Goal: Task Accomplishment & Management: Manage account settings

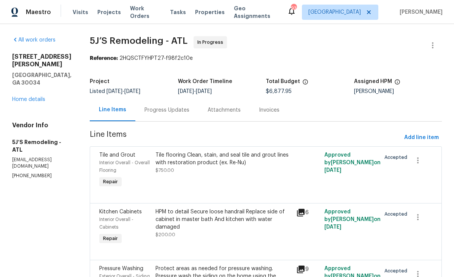
click at [32, 97] on link "Home details" at bounding box center [28, 99] width 33 height 5
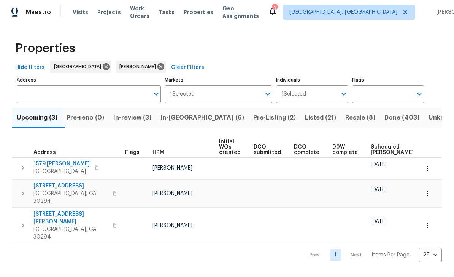
click at [134, 120] on span "In-review (3)" at bounding box center [132, 117] width 38 height 11
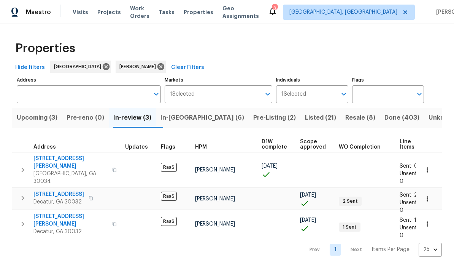
click at [45, 212] on span "[STREET_ADDRESS][PERSON_NAME]" at bounding box center [70, 219] width 74 height 15
click at [142, 14] on span "Work Orders" at bounding box center [139, 12] width 19 height 15
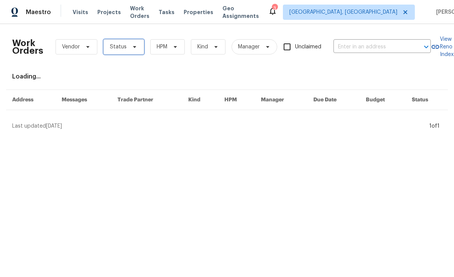
click at [132, 48] on icon at bounding box center [135, 47] width 6 height 6
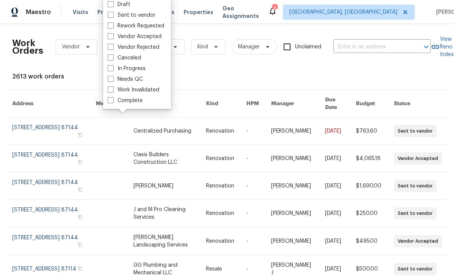
click at [116, 81] on label "Needs QC" at bounding box center [125, 79] width 35 height 8
click at [113, 80] on input "Needs QC" at bounding box center [110, 77] width 5 height 5
checkbox input "true"
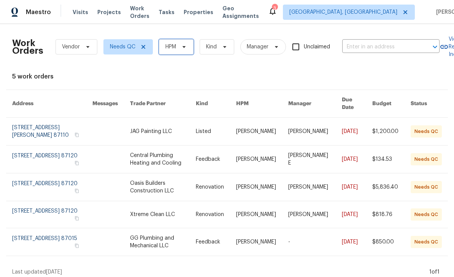
click at [168, 48] on span "HPM" at bounding box center [171, 47] width 11 height 8
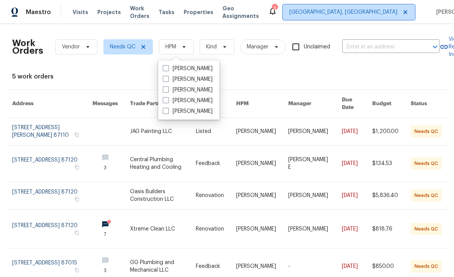
click at [356, 16] on span "[GEOGRAPHIC_DATA], [GEOGRAPHIC_DATA]" at bounding box center [344, 12] width 108 height 8
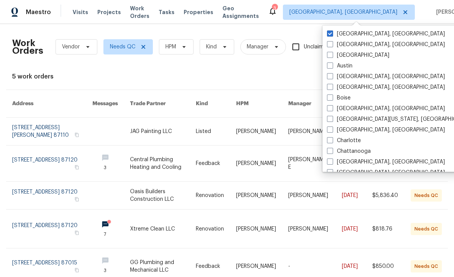
click at [337, 55] on label "Atlanta" at bounding box center [358, 55] width 62 height 8
click at [332, 55] on input "Atlanta" at bounding box center [329, 53] width 5 height 5
checkbox input "true"
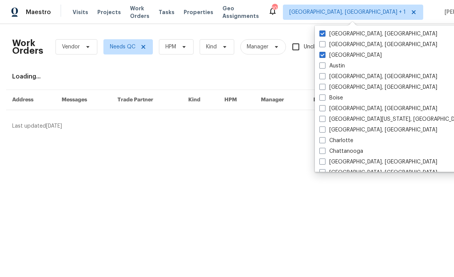
click at [335, 35] on label "[GEOGRAPHIC_DATA], [GEOGRAPHIC_DATA]" at bounding box center [379, 34] width 118 height 8
click at [325, 35] on input "[GEOGRAPHIC_DATA], [GEOGRAPHIC_DATA]" at bounding box center [322, 32] width 5 height 5
checkbox input "false"
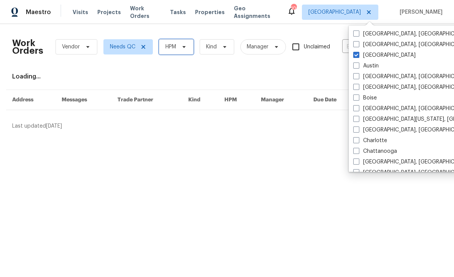
click at [169, 50] on span "HPM" at bounding box center [171, 47] width 11 height 8
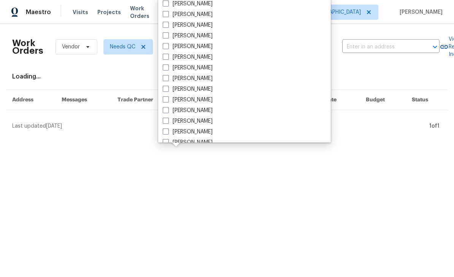
scroll to position [256, 0]
click at [167, 102] on span at bounding box center [166, 100] width 6 height 6
click at [167, 101] on input "[PERSON_NAME]" at bounding box center [165, 98] width 5 height 5
checkbox input "true"
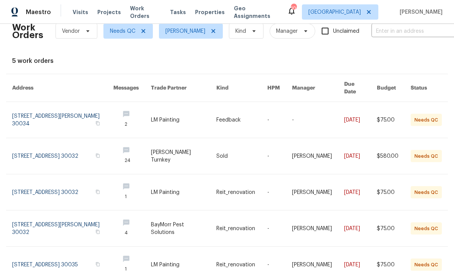
scroll to position [24, 0]
click at [46, 138] on link at bounding box center [62, 156] width 101 height 36
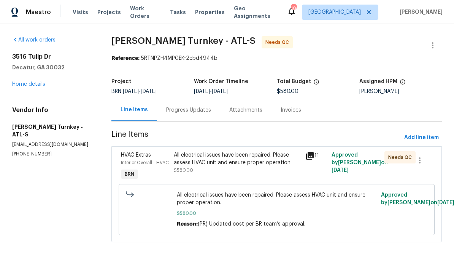
click at [312, 155] on icon at bounding box center [310, 156] width 8 height 8
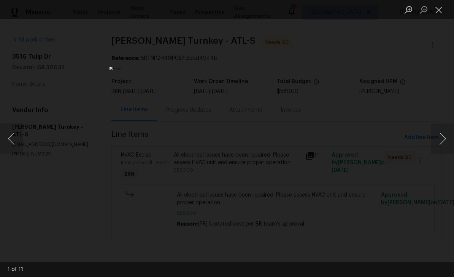
click at [436, 137] on button "Next image" at bounding box center [443, 138] width 23 height 30
click at [438, 142] on button "Next image" at bounding box center [443, 138] width 23 height 30
click at [441, 141] on button "Next image" at bounding box center [443, 138] width 23 height 30
click at [440, 142] on button "Next image" at bounding box center [443, 138] width 23 height 30
click at [443, 140] on button "Next image" at bounding box center [443, 138] width 23 height 30
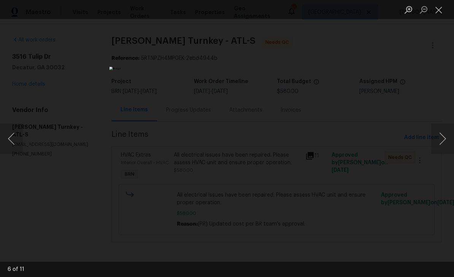
click at [444, 142] on button "Next image" at bounding box center [443, 138] width 23 height 30
click at [444, 143] on button "Next image" at bounding box center [443, 138] width 23 height 30
click at [443, 144] on button "Next image" at bounding box center [443, 138] width 23 height 30
click at [442, 139] on button "Next image" at bounding box center [443, 138] width 23 height 30
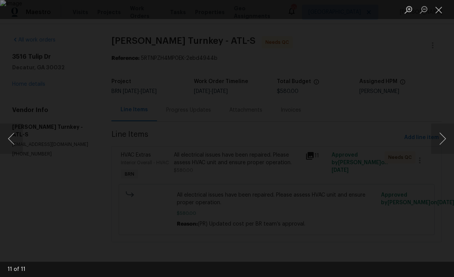
click at [442, 139] on button "Next image" at bounding box center [443, 138] width 23 height 30
click at [444, 139] on button "Next image" at bounding box center [443, 138] width 23 height 30
click at [439, 9] on button "Close lightbox" at bounding box center [439, 9] width 15 height 13
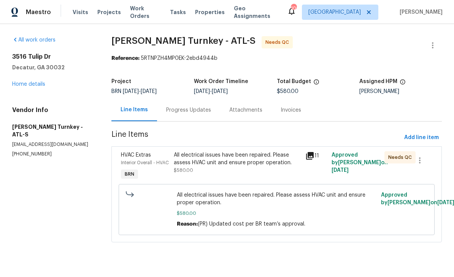
click at [180, 110] on div "Progress Updates" at bounding box center [188, 110] width 45 height 8
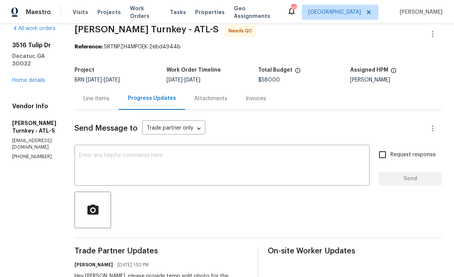
scroll to position [14, 0]
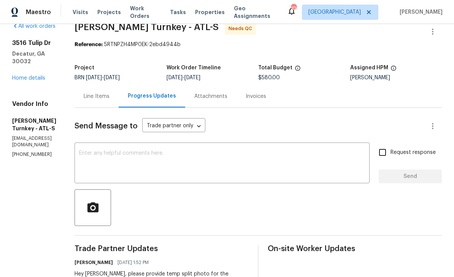
click at [29, 75] on link "Home details" at bounding box center [28, 77] width 33 height 5
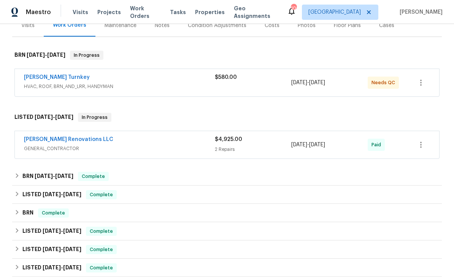
scroll to position [101, 0]
click at [40, 80] on link "Davis Turnkey" at bounding box center [57, 77] width 66 height 5
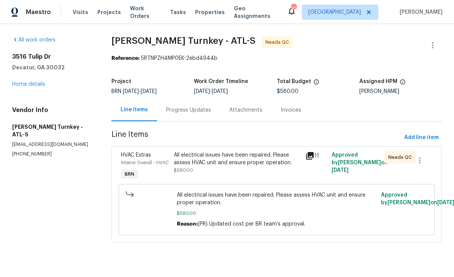
click at [317, 153] on div "11" at bounding box center [317, 155] width 22 height 9
click at [313, 156] on icon at bounding box center [310, 156] width 8 height 8
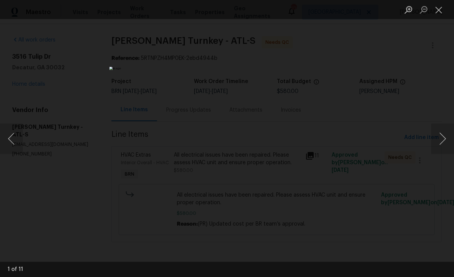
click at [443, 140] on button "Next image" at bounding box center [443, 138] width 23 height 30
click at [443, 142] on button "Next image" at bounding box center [443, 138] width 23 height 30
click at [444, 142] on button "Next image" at bounding box center [443, 138] width 23 height 30
click at [441, 143] on button "Next image" at bounding box center [443, 138] width 23 height 30
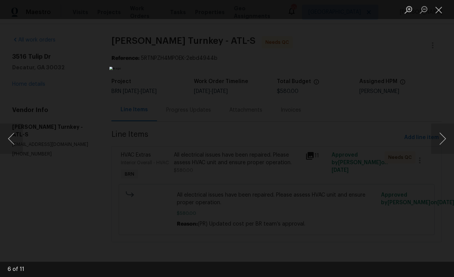
click at [443, 140] on button "Next image" at bounding box center [443, 138] width 23 height 30
click at [442, 137] on button "Next image" at bounding box center [443, 138] width 23 height 30
click at [443, 137] on button "Next image" at bounding box center [443, 138] width 23 height 30
click at [443, 138] on button "Next image" at bounding box center [443, 138] width 23 height 30
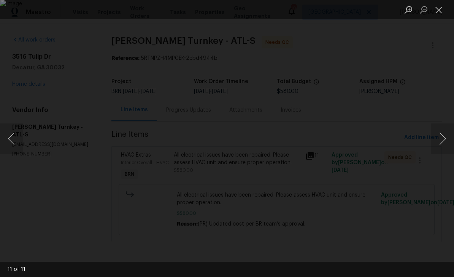
click at [443, 139] on button "Next image" at bounding box center [443, 138] width 23 height 30
click at [440, 7] on button "Close lightbox" at bounding box center [439, 9] width 15 height 13
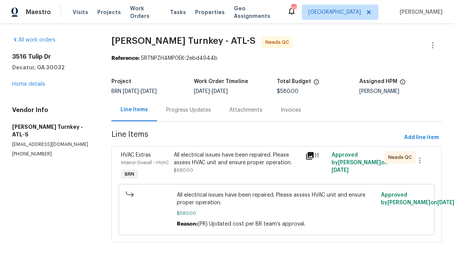
click at [139, 13] on span "Work Orders" at bounding box center [145, 12] width 31 height 15
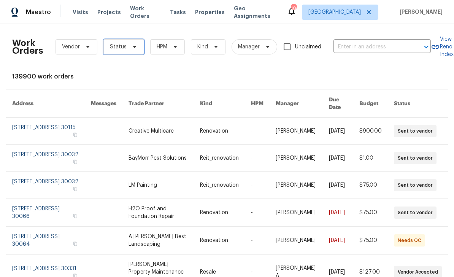
click at [124, 47] on span "Status" at bounding box center [118, 47] width 17 height 8
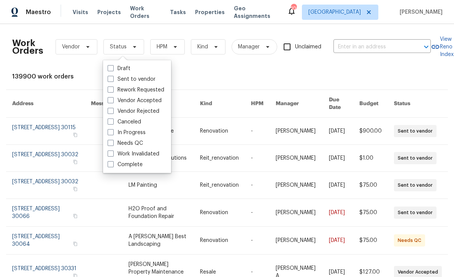
click at [116, 143] on label "Needs QC" at bounding box center [125, 143] width 35 height 8
click at [113, 143] on input "Needs QC" at bounding box center [110, 141] width 5 height 5
checkbox input "true"
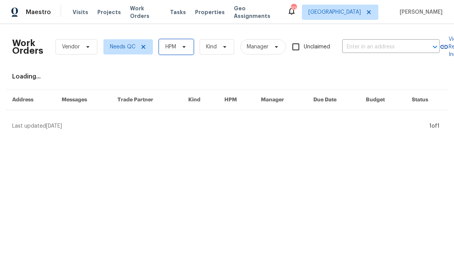
click at [183, 48] on icon at bounding box center [184, 47] width 6 height 6
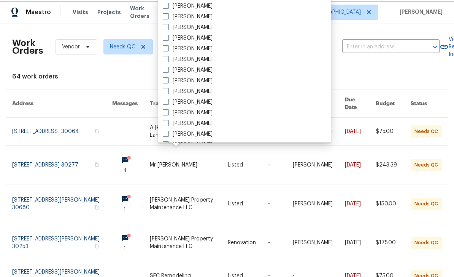
scroll to position [266, 0]
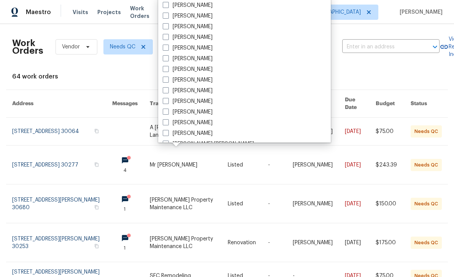
click at [202, 88] on label "[PERSON_NAME]" at bounding box center [188, 91] width 50 height 8
click at [168, 88] on input "[PERSON_NAME]" at bounding box center [165, 89] width 5 height 5
checkbox input "true"
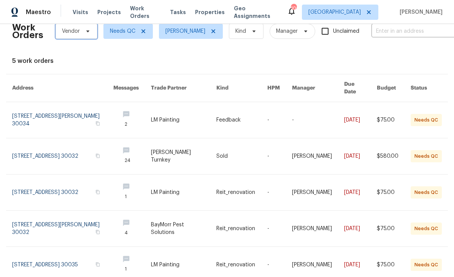
click at [85, 35] on span "Vendor" at bounding box center [77, 31] width 42 height 15
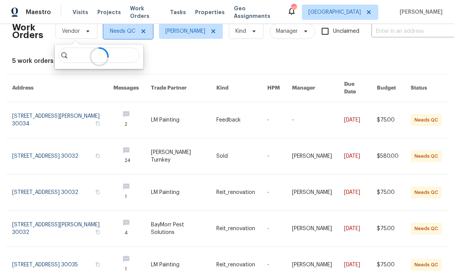
click at [127, 35] on span "Needs QC" at bounding box center [128, 31] width 49 height 15
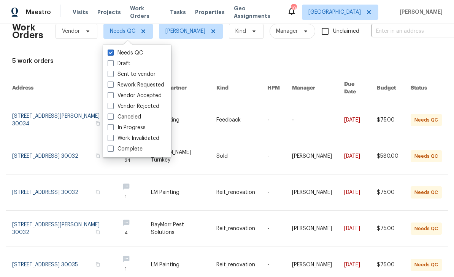
click at [115, 149] on label "Complete" at bounding box center [125, 149] width 35 height 8
click at [113, 149] on input "Complete" at bounding box center [110, 147] width 5 height 5
checkbox input "true"
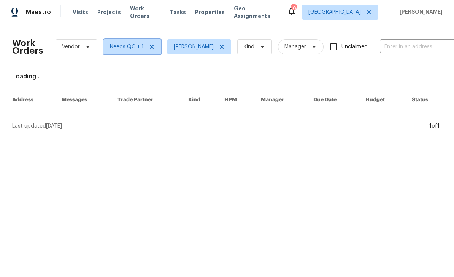
click at [122, 49] on span "Needs QC + 1" at bounding box center [127, 47] width 34 height 8
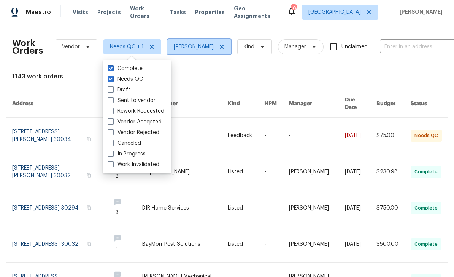
click at [220, 47] on icon at bounding box center [222, 47] width 4 height 4
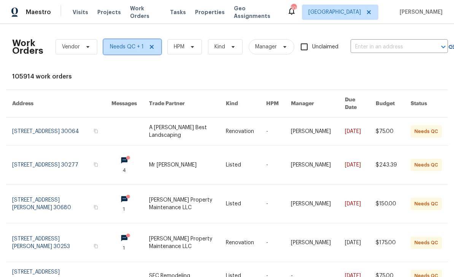
click at [118, 48] on span "Needs QC + 1" at bounding box center [127, 47] width 34 height 8
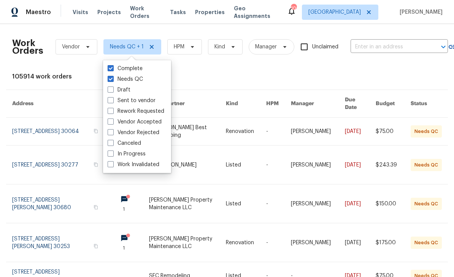
click at [116, 79] on label "Needs QC" at bounding box center [125, 79] width 35 height 8
click at [113, 79] on input "Needs QC" at bounding box center [110, 77] width 5 height 5
checkbox input "false"
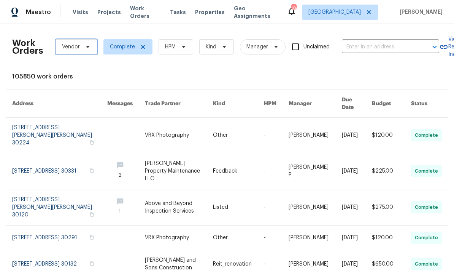
click at [88, 46] on icon at bounding box center [88, 47] width 6 height 6
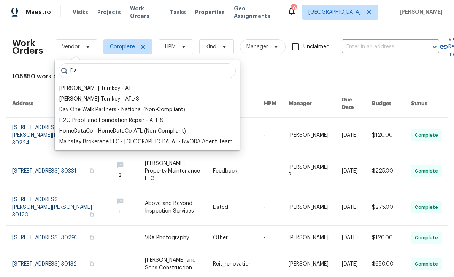
type input "Da"
click at [72, 98] on div "Davis Turnkey - ATL-S" at bounding box center [99, 99] width 80 height 8
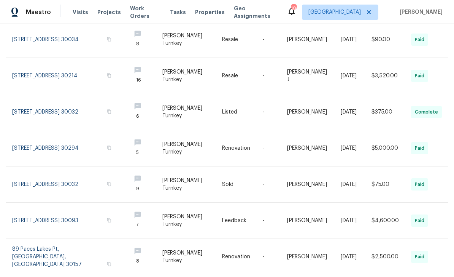
scroll to position [204, 0]
click at [151, 108] on link at bounding box center [144, 112] width 38 height 36
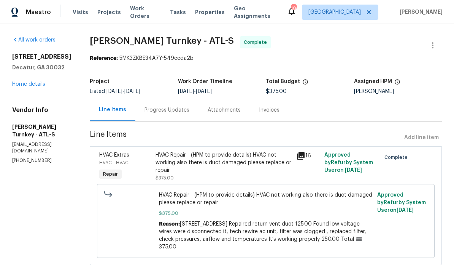
click at [178, 110] on div "Progress Updates" at bounding box center [167, 110] width 45 height 8
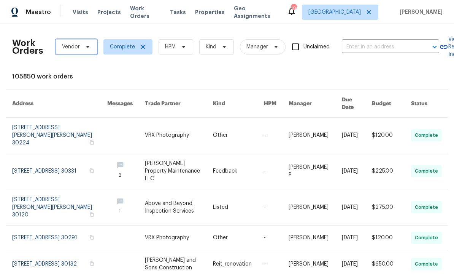
click at [76, 46] on span "Vendor" at bounding box center [71, 47] width 18 height 8
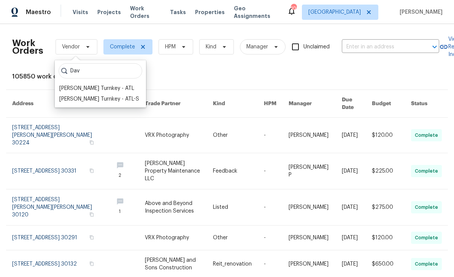
type input "Dav"
click at [92, 98] on div "Davis Turnkey - ATL-S" at bounding box center [99, 99] width 80 height 8
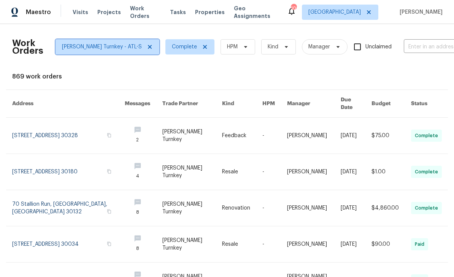
click at [92, 48] on span "Davis Turnkey - ATL-S" at bounding box center [102, 47] width 80 height 8
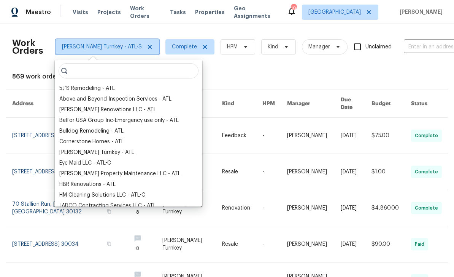
click at [147, 47] on icon at bounding box center [150, 47] width 6 height 6
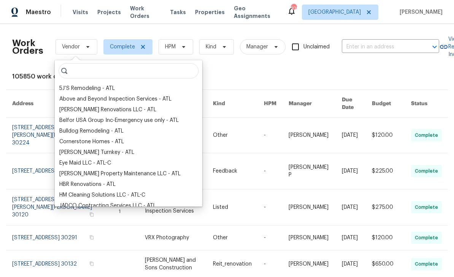
click at [405, 69] on div "Work Orders Vendor Complete HPM Kind Manager Unclaimed ​ View Reno Index 105850…" at bounding box center [227, 254] width 430 height 448
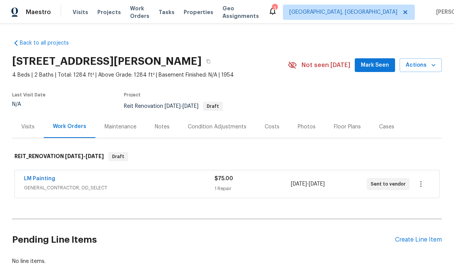
click at [41, 177] on link "LM Painting" at bounding box center [39, 178] width 31 height 5
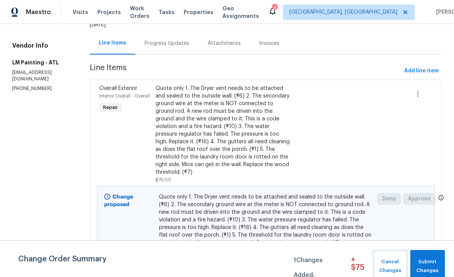
scroll to position [72, 0]
click at [274, 131] on div "Quote only 1. The Dryer vent needs to be attached and sealed to the outside wal…" at bounding box center [224, 130] width 136 height 91
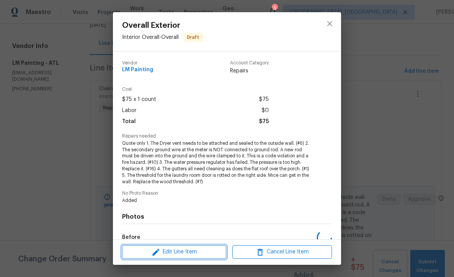
click at [211, 253] on span "Edit Line Item" at bounding box center [174, 252] width 100 height 10
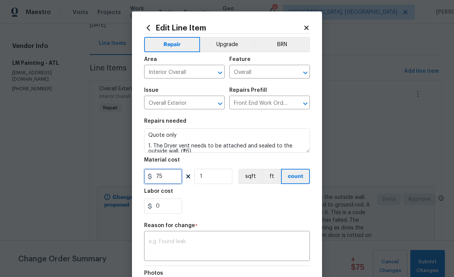
click at [177, 177] on input "75" at bounding box center [163, 176] width 38 height 15
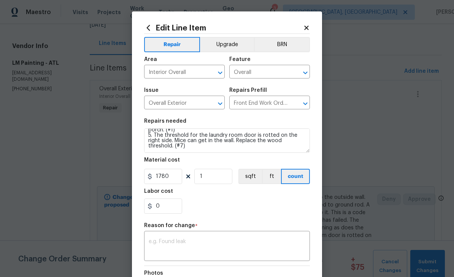
scroll to position [64, 0]
type input "1780"
click at [252, 241] on textarea at bounding box center [227, 247] width 157 height 16
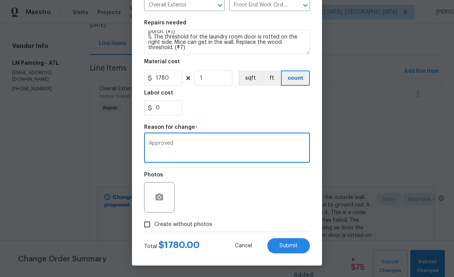
scroll to position [100, 0]
type textarea "Approved"
click at [302, 244] on button "Submit" at bounding box center [289, 245] width 43 height 15
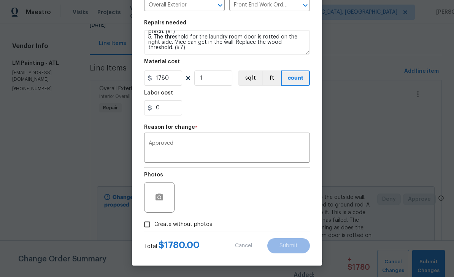
type input "75"
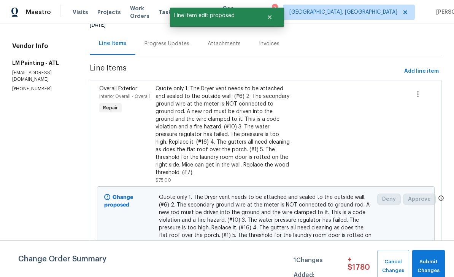
scroll to position [0, 0]
click at [436, 263] on span "Submit Changes" at bounding box center [428, 266] width 25 height 18
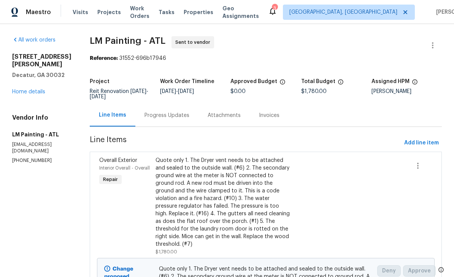
click at [190, 114] on div "Progress Updates" at bounding box center [167, 116] width 45 height 8
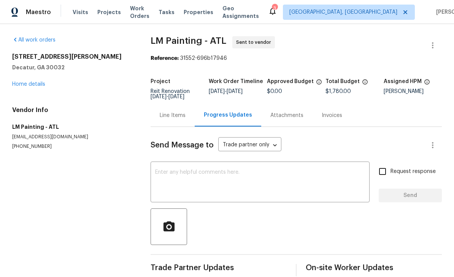
click at [317, 189] on textarea at bounding box center [260, 182] width 210 height 27
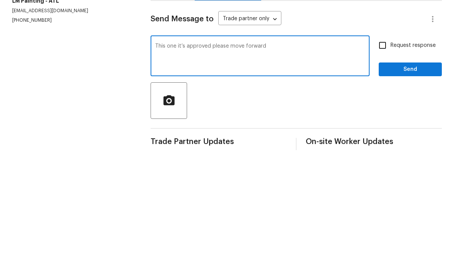
type textarea "This one it’s approved please move forward"
click at [385, 163] on input "Request response" at bounding box center [383, 171] width 16 height 16
checkbox input "true"
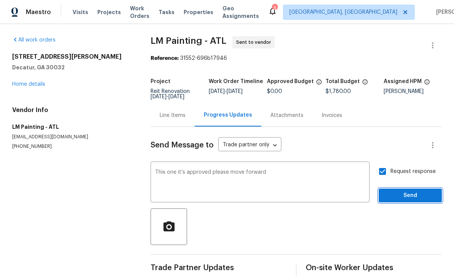
click at [414, 191] on span "Send" at bounding box center [410, 196] width 51 height 10
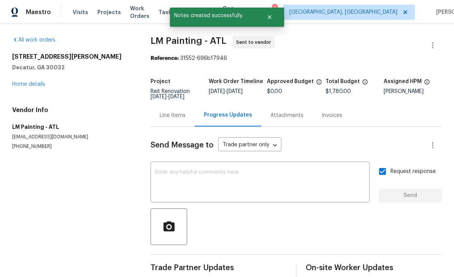
click at [29, 81] on link "Home details" at bounding box center [28, 83] width 33 height 5
